Goal: Task Accomplishment & Management: Use online tool/utility

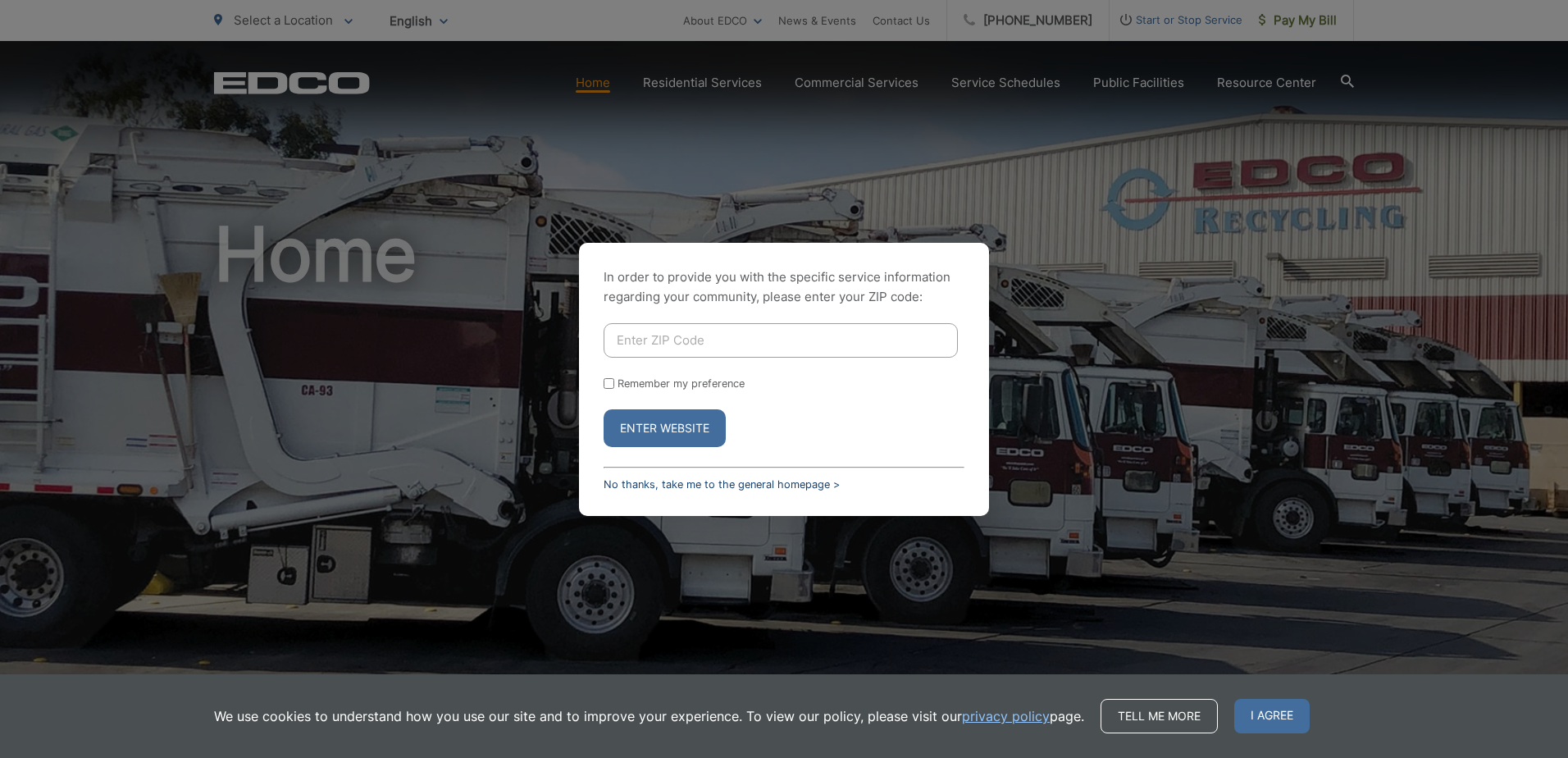
click at [751, 485] on link "No thanks, take me to the general homepage >" at bounding box center [721, 484] width 236 height 12
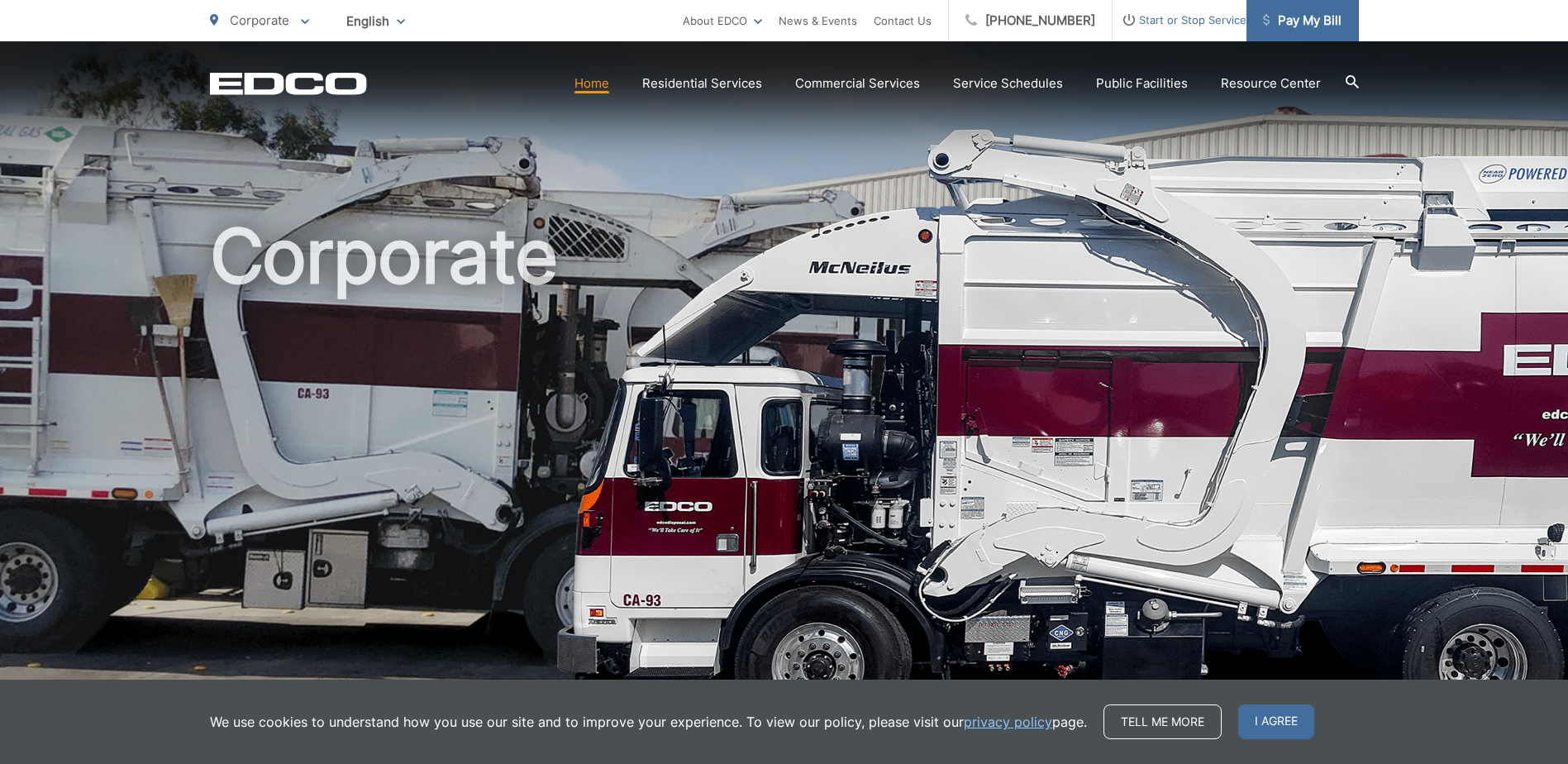
click at [1305, 20] on span "Pay My Bill" at bounding box center [1302, 21] width 78 height 20
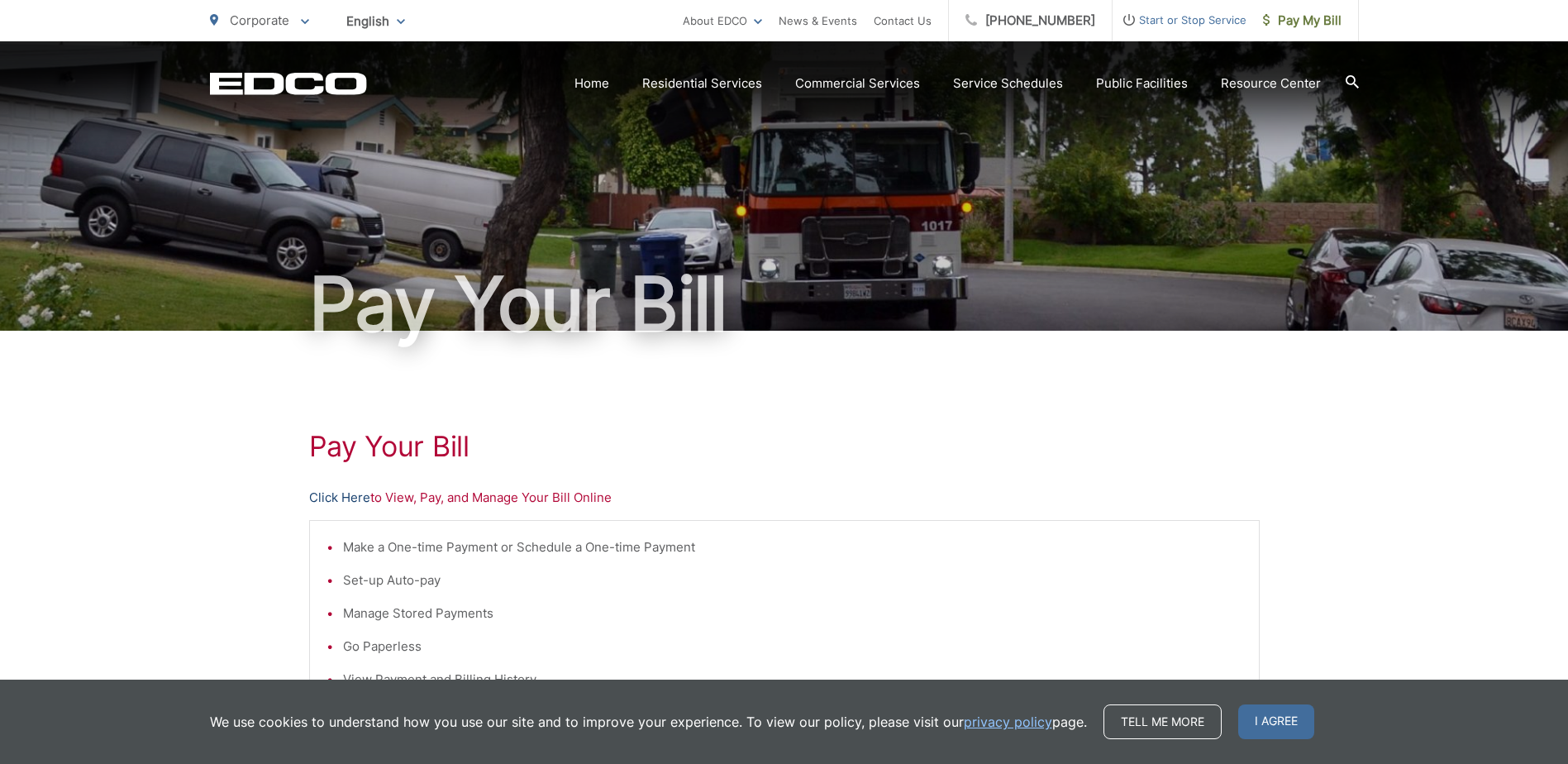
click at [320, 499] on link "Click Here" at bounding box center [339, 498] width 61 height 20
